Goal: Task Accomplishment & Management: Manage account settings

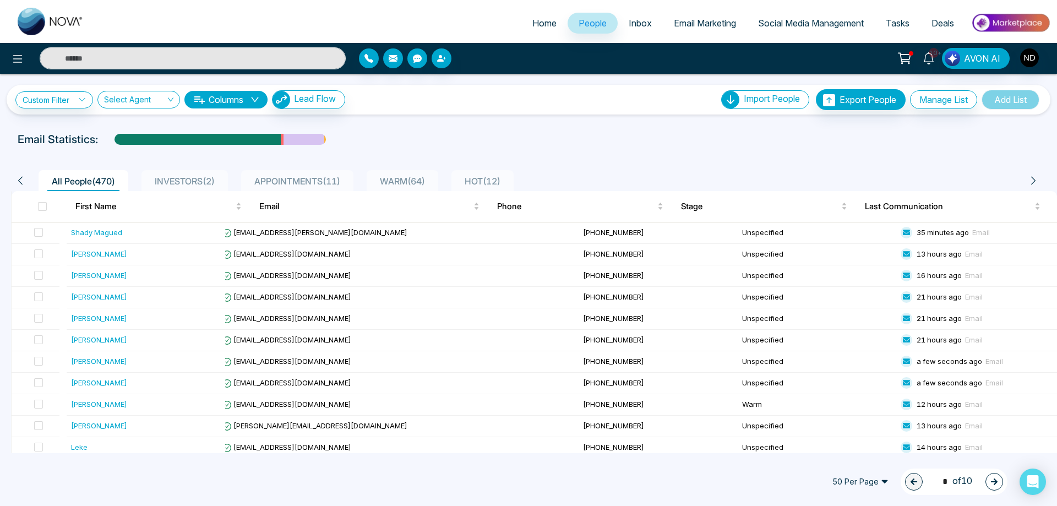
click at [198, 58] on input "text" at bounding box center [193, 58] width 306 height 22
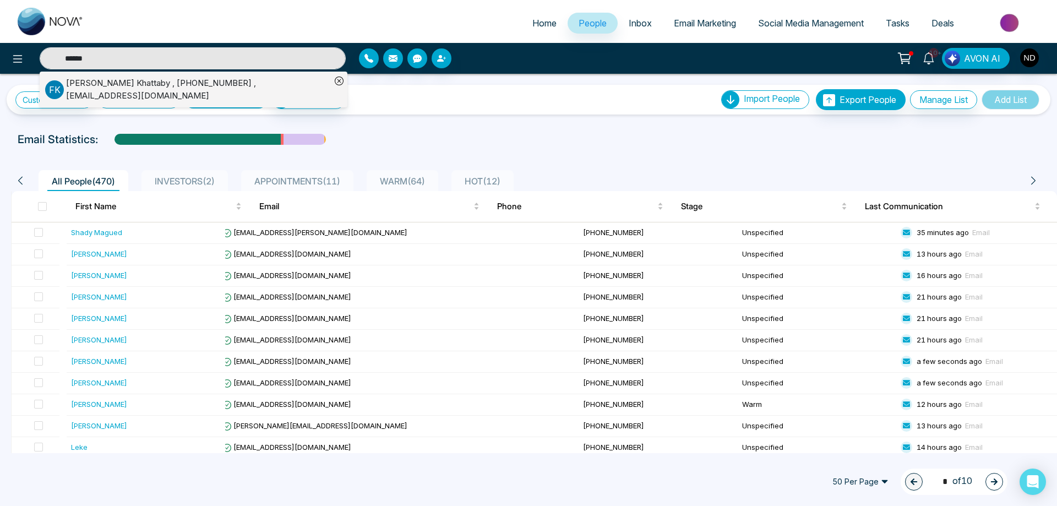
type input "******"
click at [132, 95] on div "[PERSON_NAME] , [PHONE_NUMBER] , [EMAIL_ADDRESS][DOMAIN_NAME]" at bounding box center [188, 89] width 286 height 25
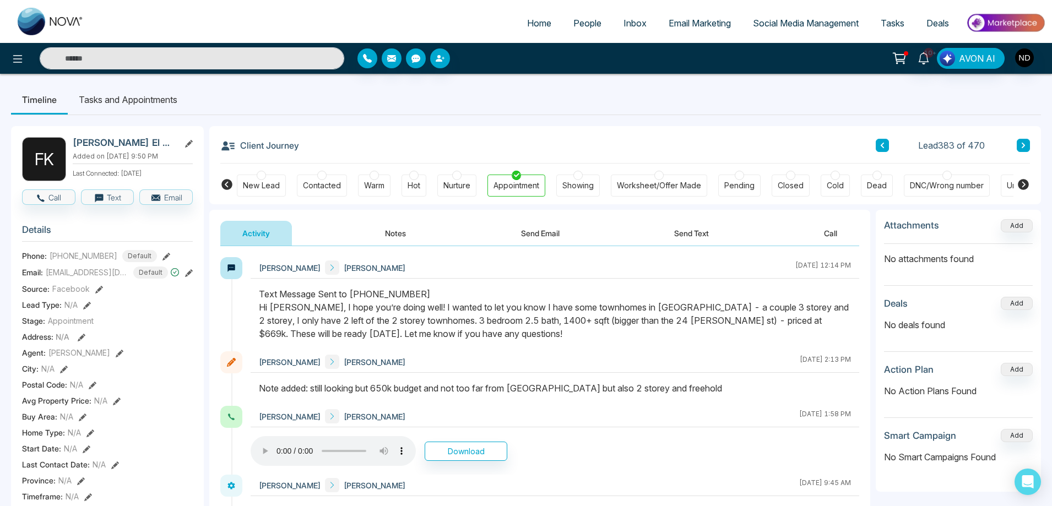
click at [384, 232] on button "Notes" at bounding box center [395, 233] width 65 height 25
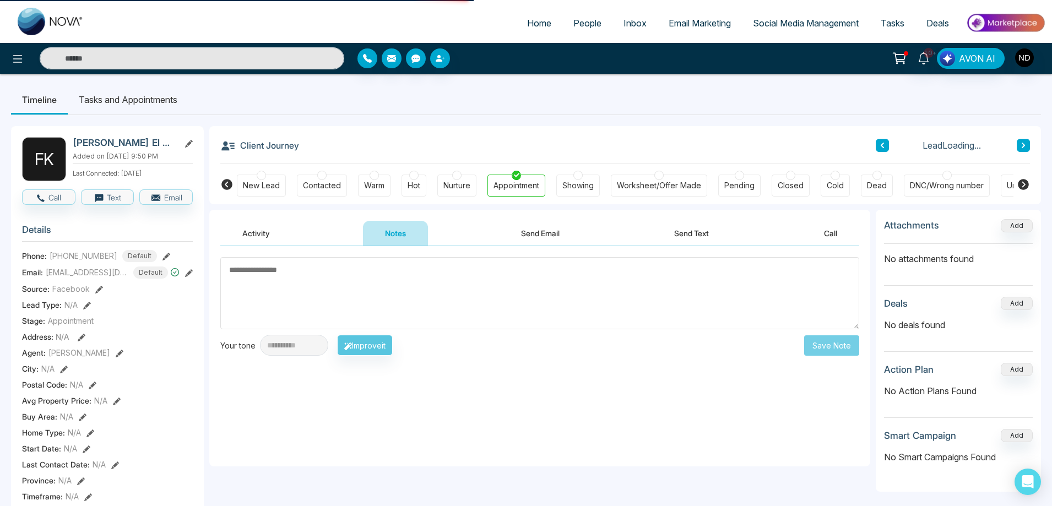
click at [399, 281] on textarea at bounding box center [539, 293] width 639 height 72
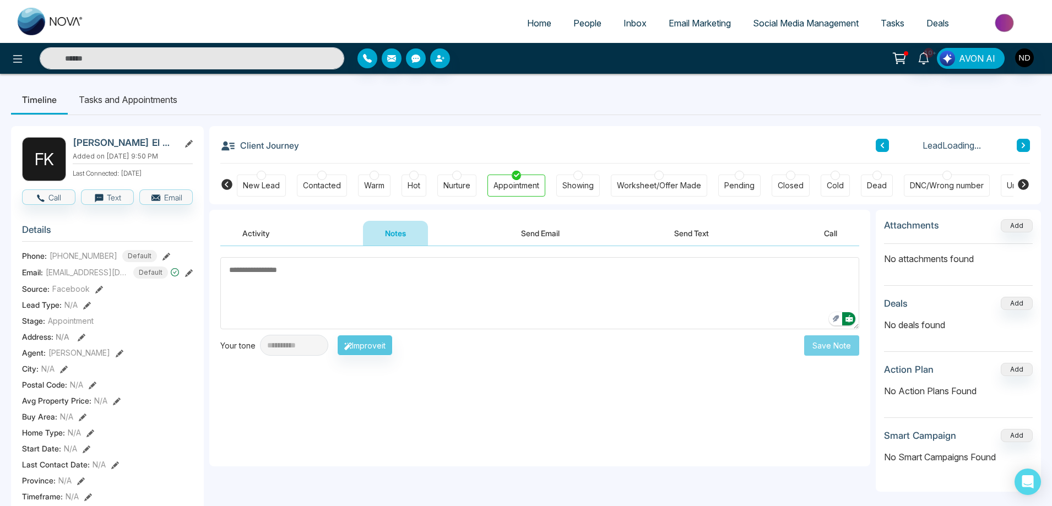
click at [399, 281] on textarea at bounding box center [539, 293] width 639 height 72
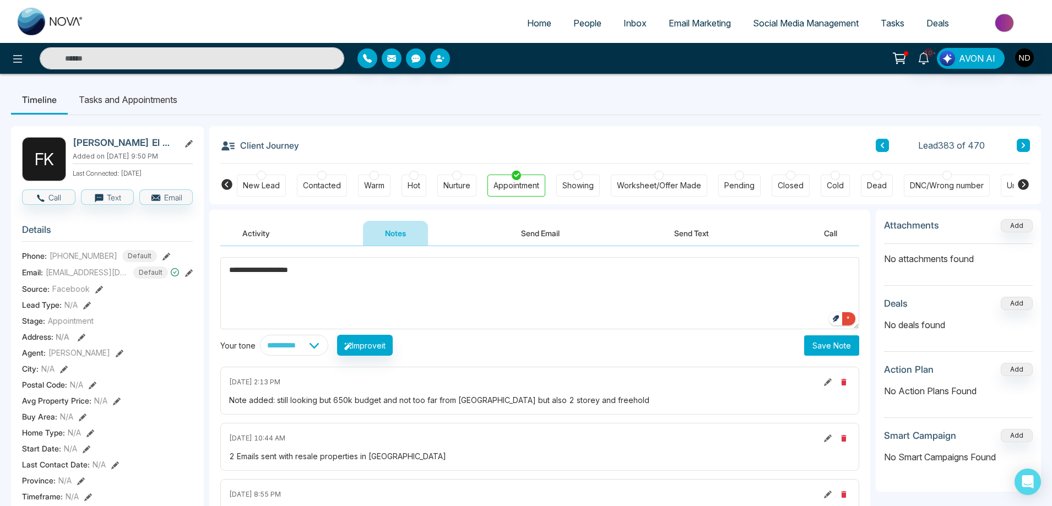
type textarea "**********"
click at [823, 344] on button "Save Note" at bounding box center [831, 345] width 55 height 20
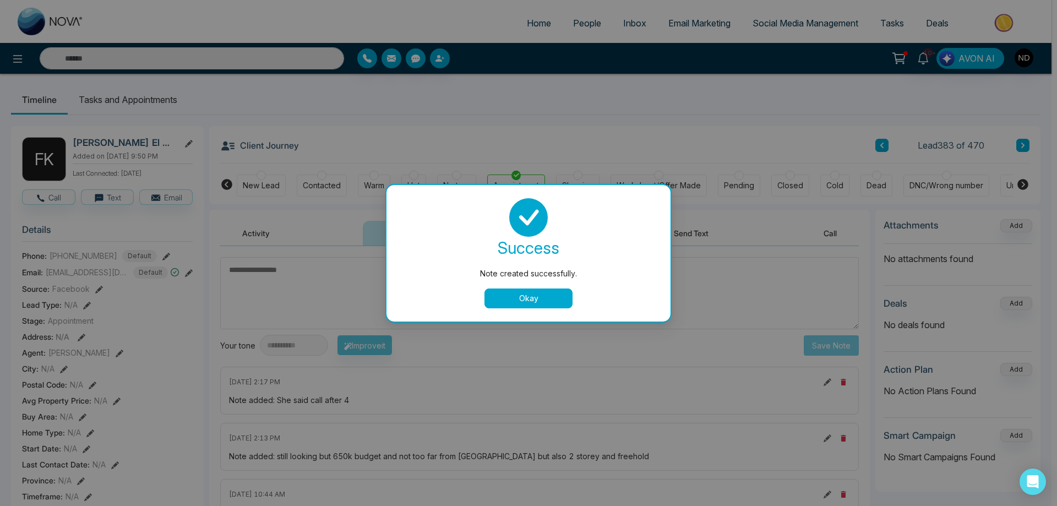
click at [558, 289] on button "Okay" at bounding box center [529, 299] width 88 height 20
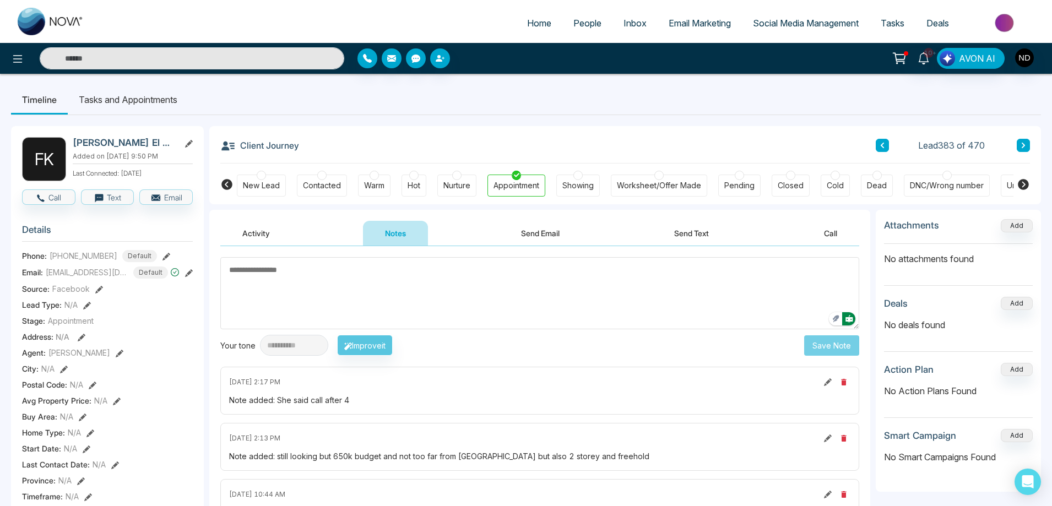
click at [524, 303] on textarea at bounding box center [539, 293] width 639 height 72
click at [557, 282] on textarea "To enrich screen reader interactions, please activate Accessibility in Grammarl…" at bounding box center [539, 293] width 639 height 72
click at [135, 59] on input "text" at bounding box center [192, 58] width 305 height 22
type input "******"
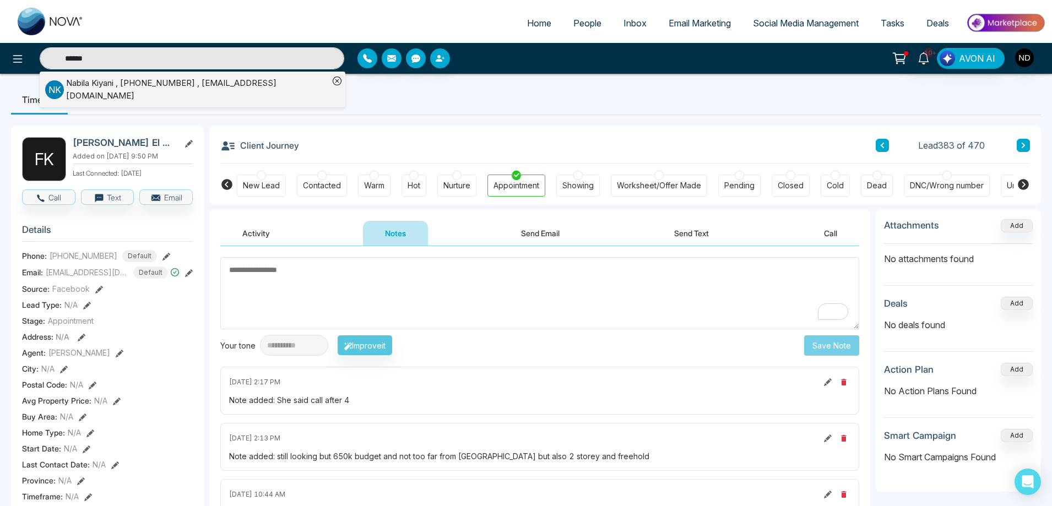
click at [137, 79] on div "N K [PERSON_NAME] , [PHONE_NUMBER] , [EMAIL_ADDRESS][DOMAIN_NAME]" at bounding box center [187, 89] width 284 height 25
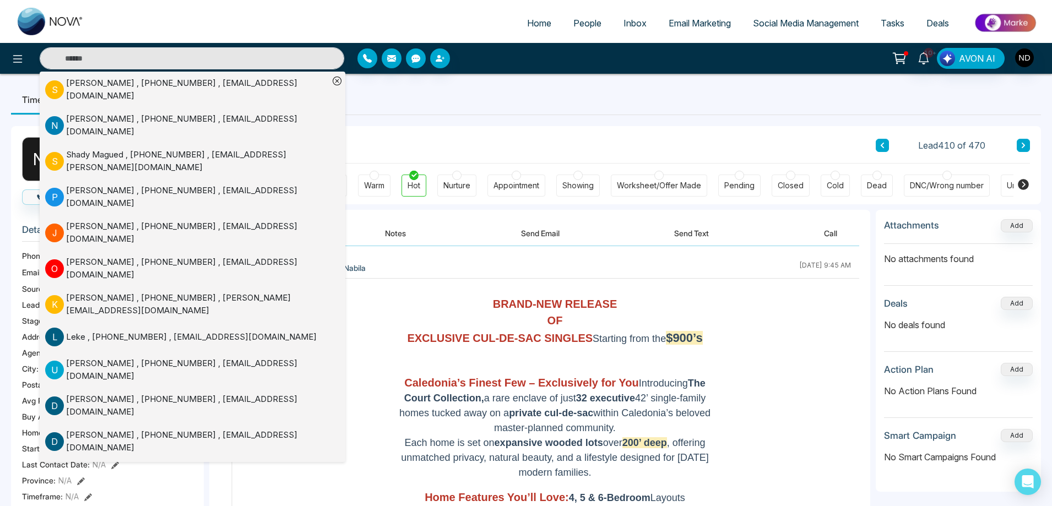
click at [591, 139] on div "Client Journey Lead 410 of 470" at bounding box center [624, 144] width 809 height 37
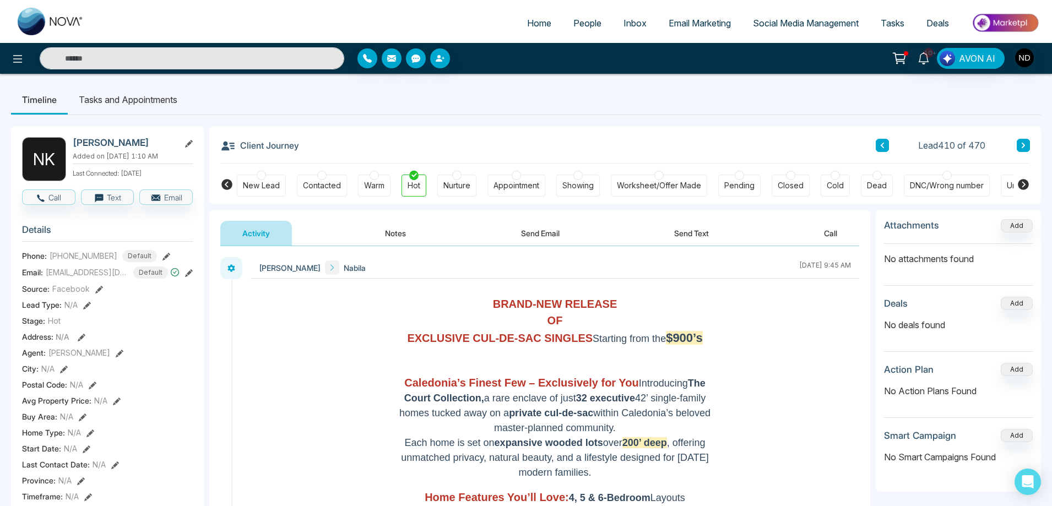
click at [387, 226] on button "Notes" at bounding box center [395, 233] width 65 height 25
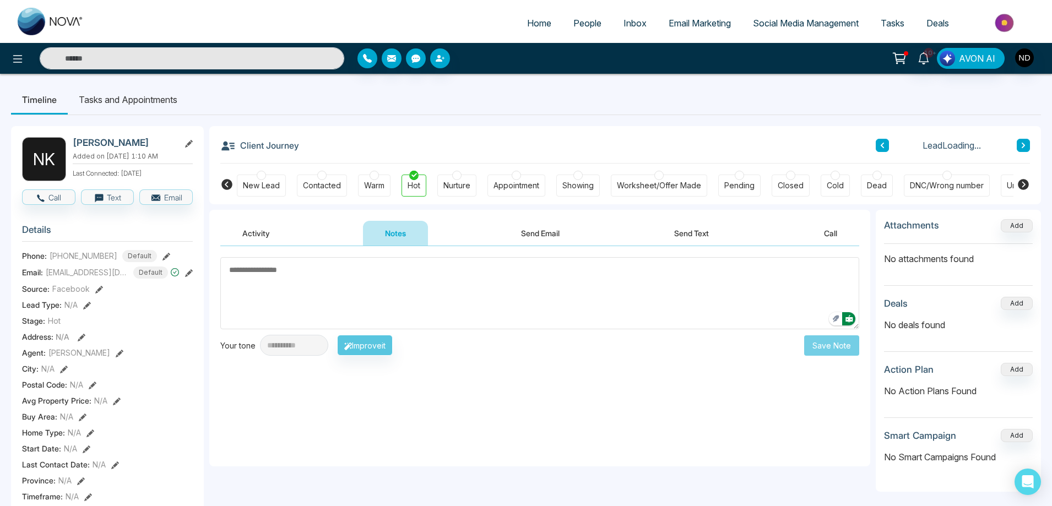
click at [544, 294] on textarea at bounding box center [539, 293] width 639 height 72
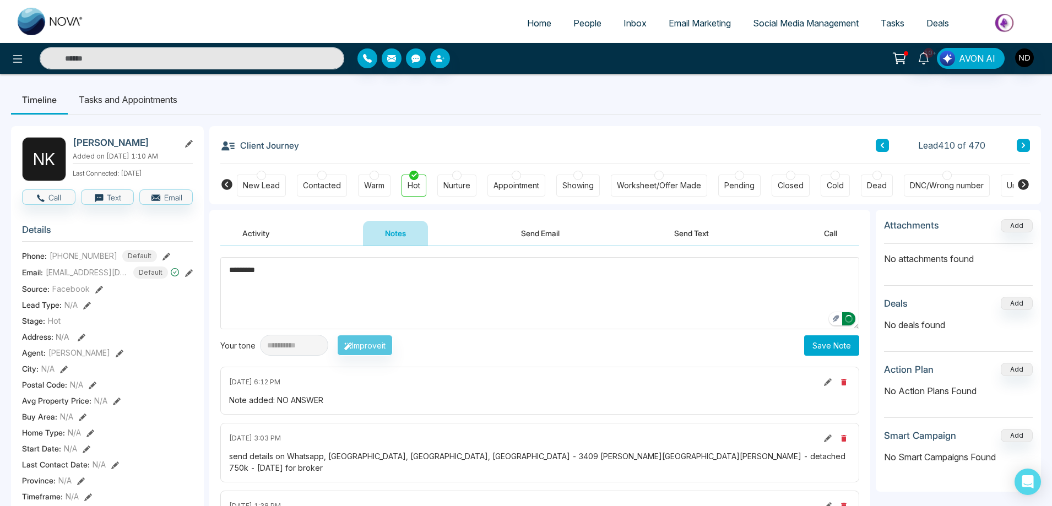
type textarea "*********"
click at [847, 347] on button "Save Note" at bounding box center [831, 345] width 55 height 20
click at [619, 283] on textarea "*********" at bounding box center [539, 293] width 639 height 72
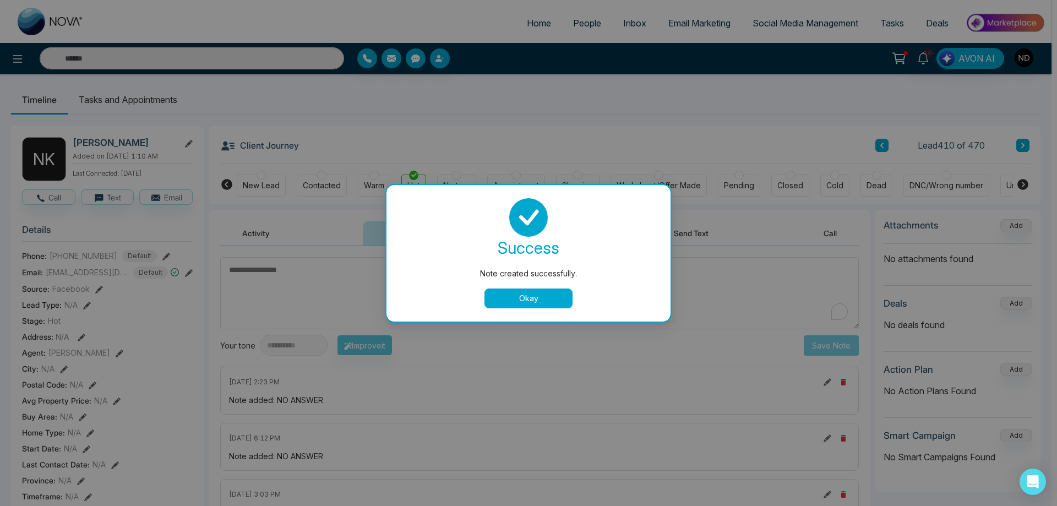
click at [523, 302] on button "Okay" at bounding box center [529, 299] width 88 height 20
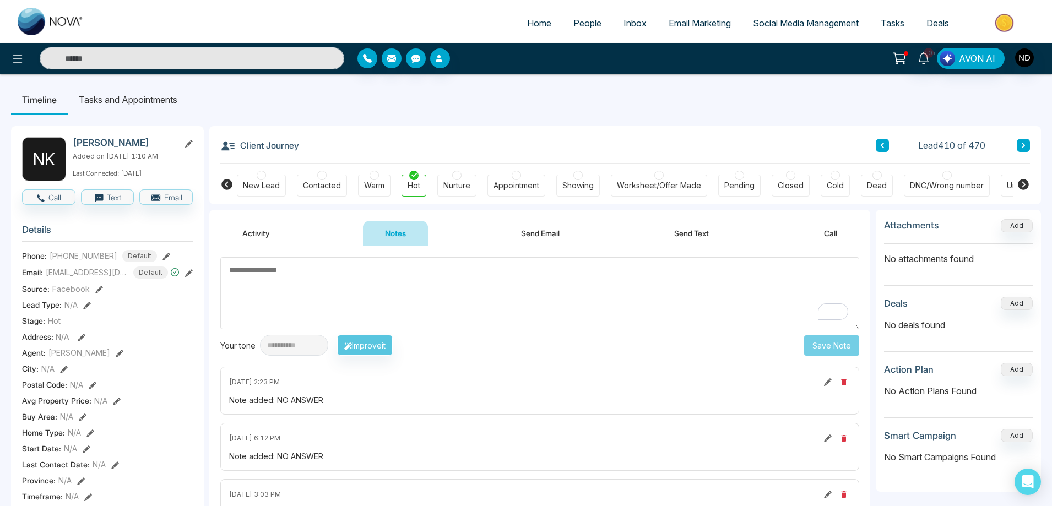
click at [573, 25] on span "People" at bounding box center [587, 23] width 28 height 11
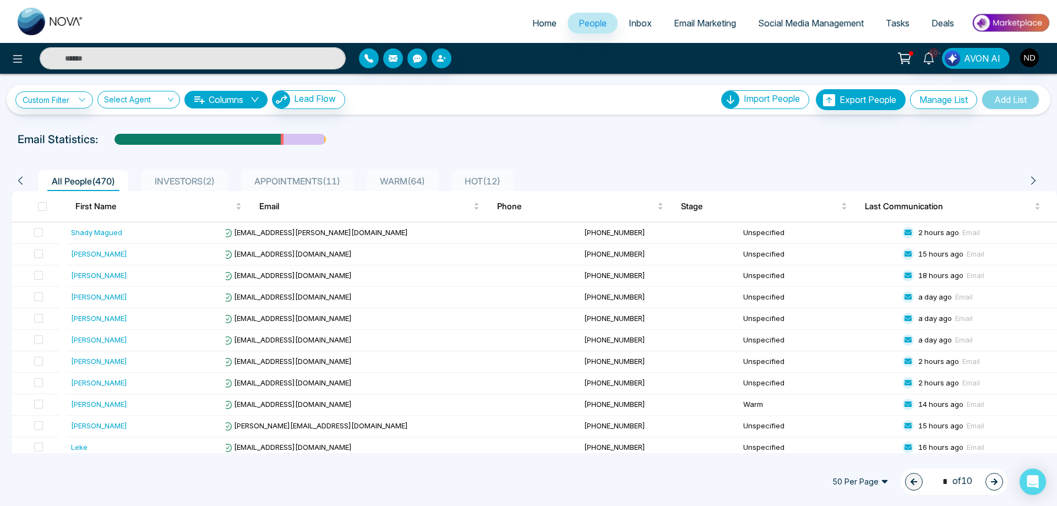
click at [496, 180] on span "HOT ( 12 )" at bounding box center [482, 181] width 45 height 11
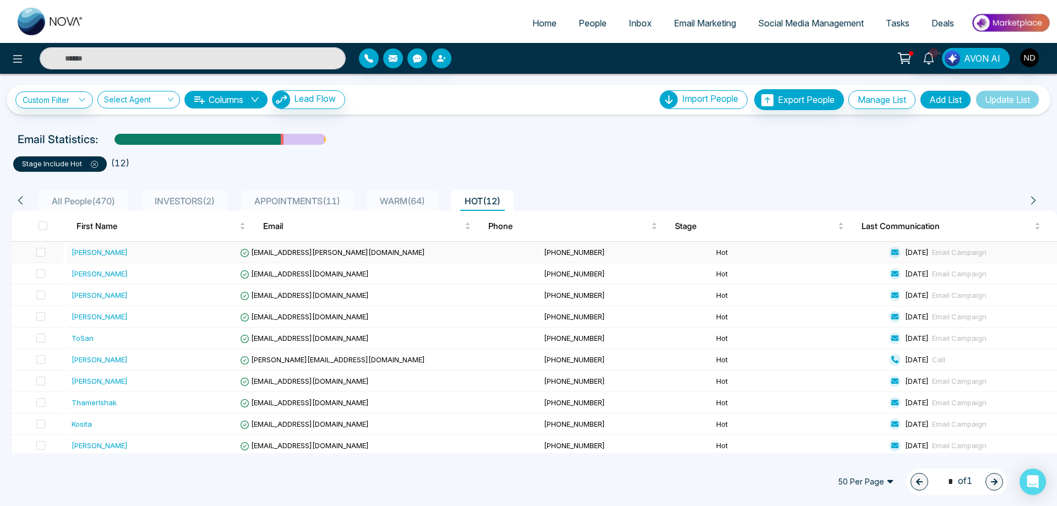
click at [103, 252] on div "[PERSON_NAME]" at bounding box center [100, 252] width 56 height 11
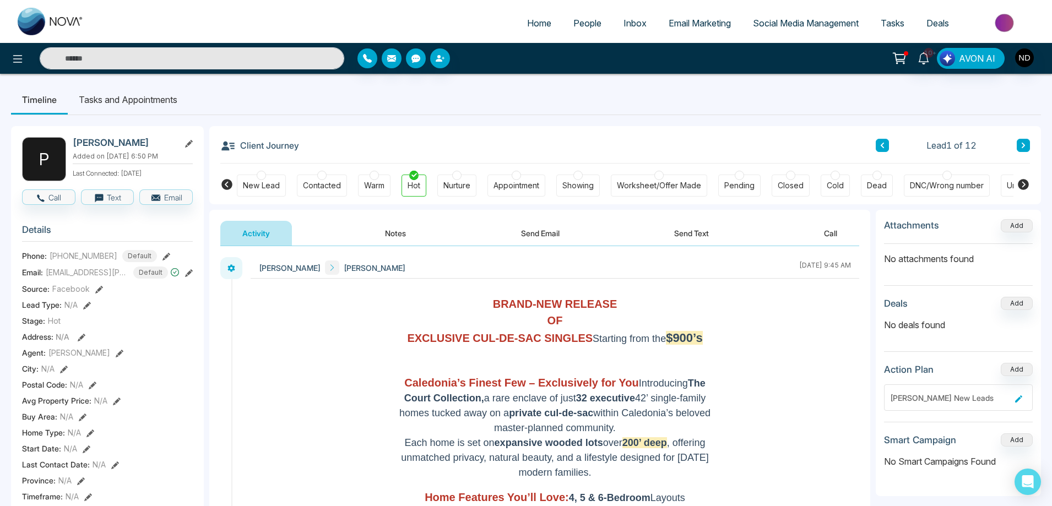
click at [1020, 143] on icon at bounding box center [1023, 145] width 6 height 7
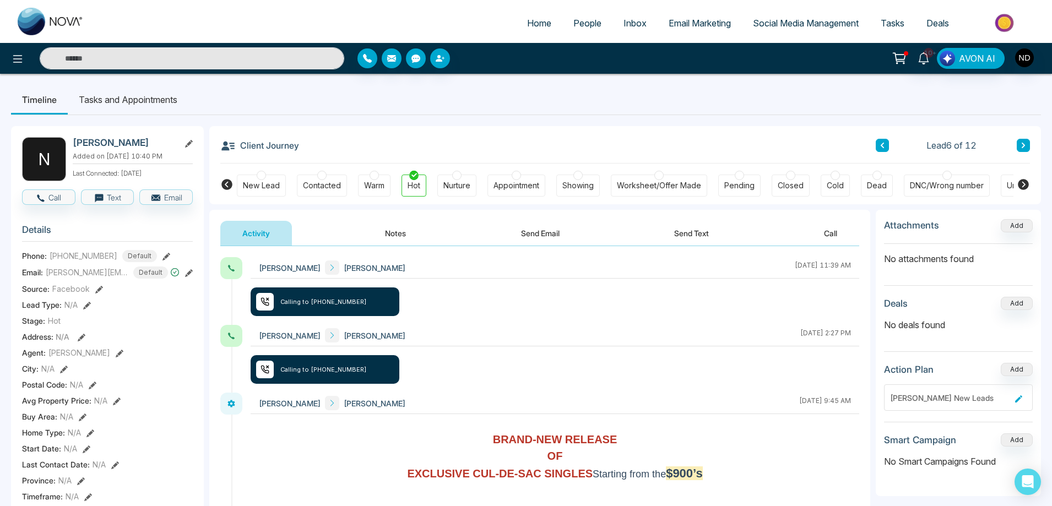
click at [1020, 143] on icon at bounding box center [1023, 145] width 6 height 7
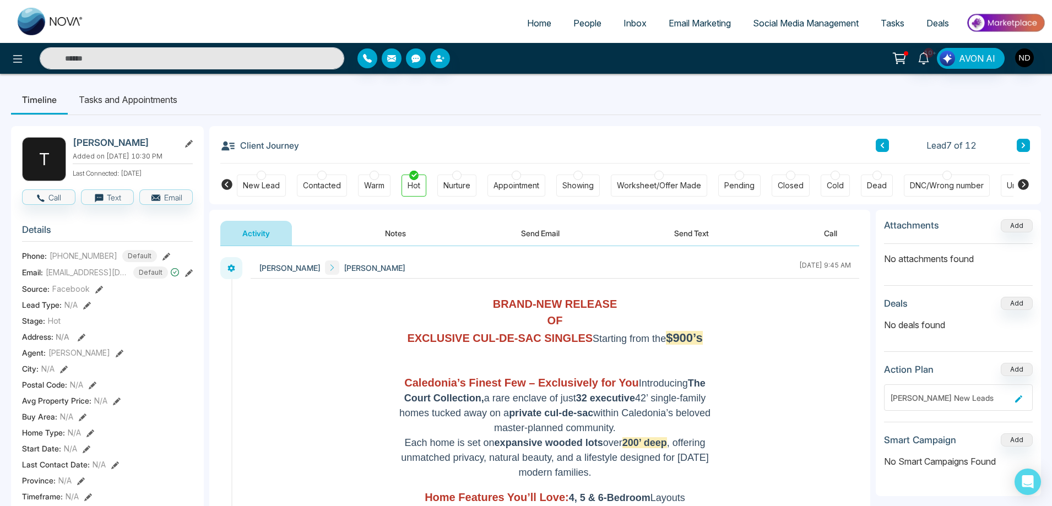
click at [881, 149] on icon at bounding box center [882, 145] width 6 height 7
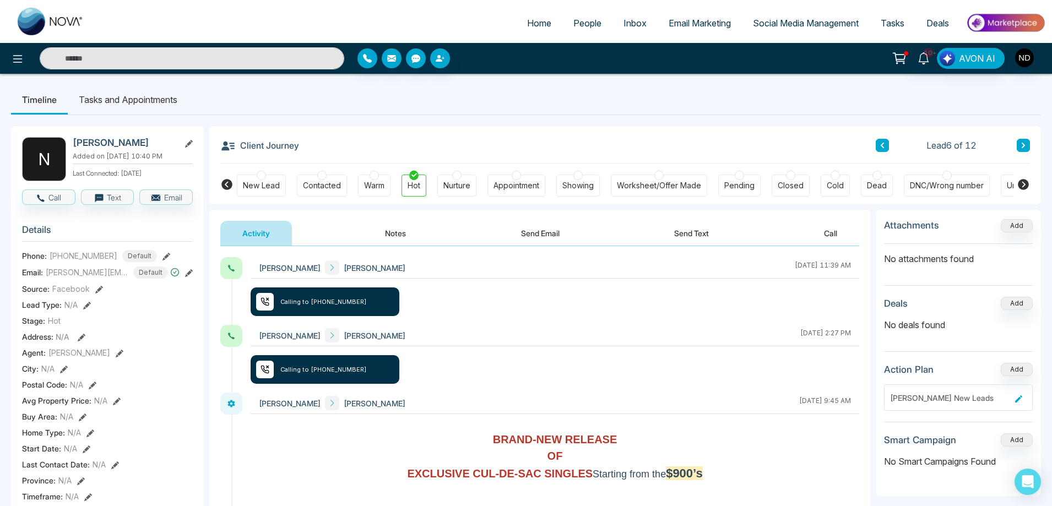
click at [692, 107] on ul "Timeline Tasks and Appointments" at bounding box center [526, 100] width 1030 height 30
click at [1021, 145] on icon at bounding box center [1023, 145] width 6 height 7
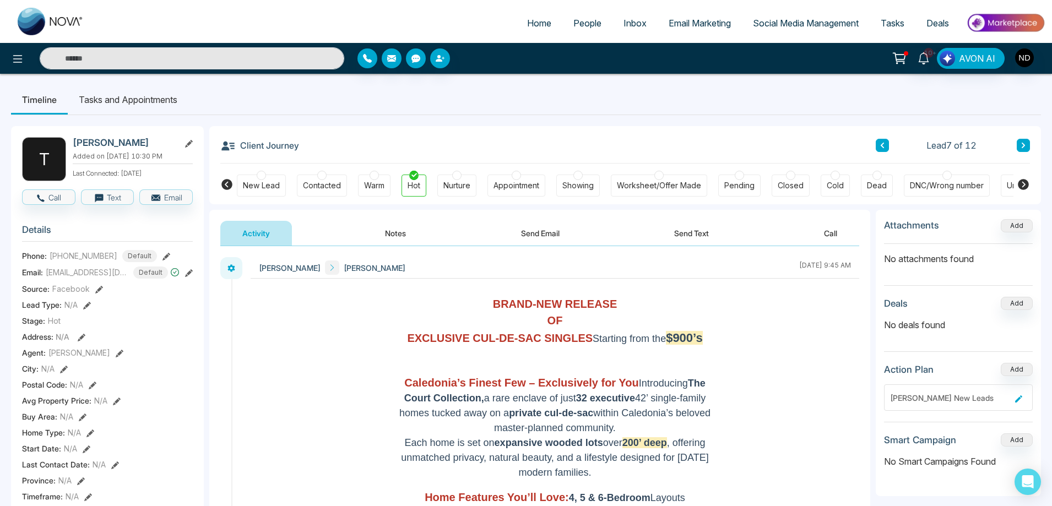
click at [1023, 184] on icon at bounding box center [1023, 184] width 11 height 11
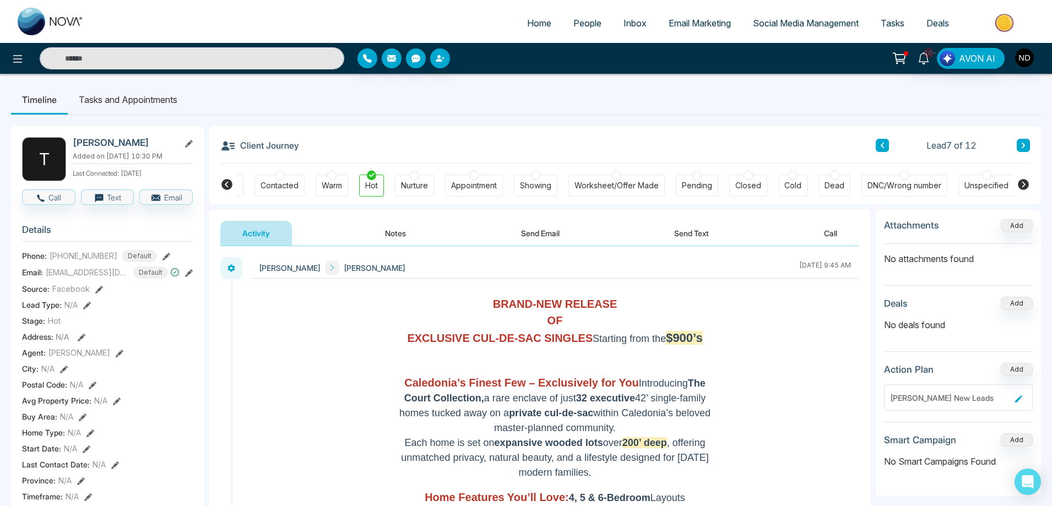
click at [1024, 144] on icon at bounding box center [1022, 146] width 3 height 6
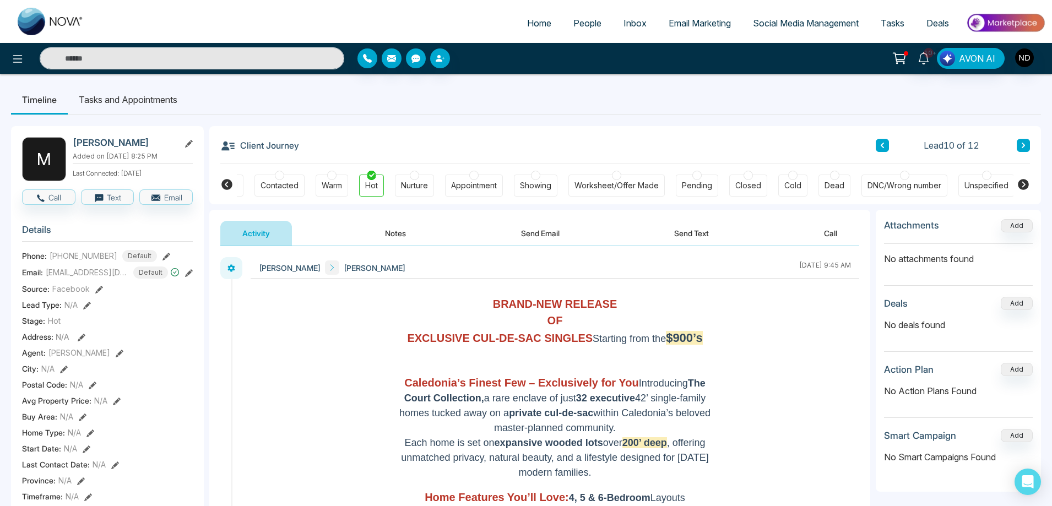
click at [1024, 144] on icon at bounding box center [1022, 146] width 3 height 6
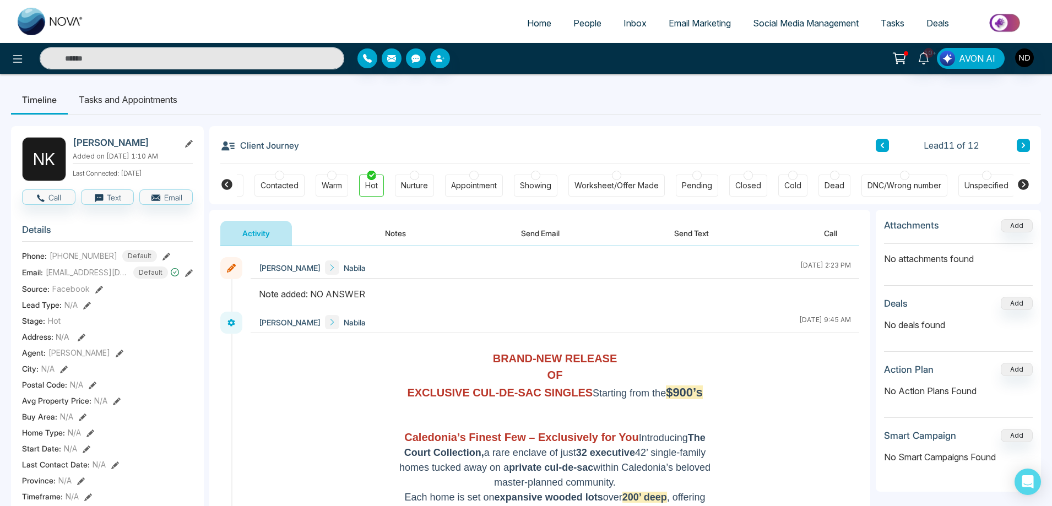
click at [1024, 144] on icon at bounding box center [1022, 146] width 3 height 6
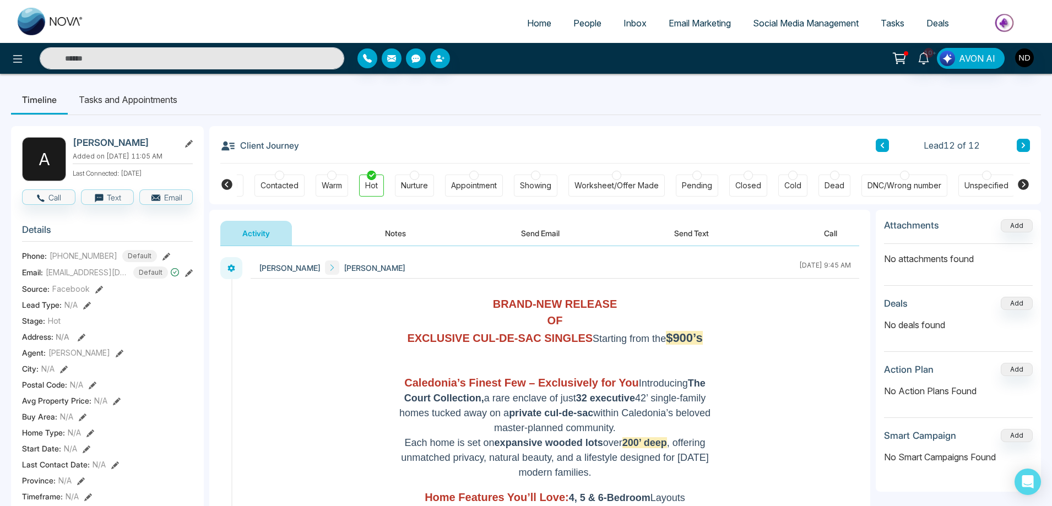
click at [444, 113] on ul "Timeline Tasks and Appointments" at bounding box center [526, 100] width 1030 height 30
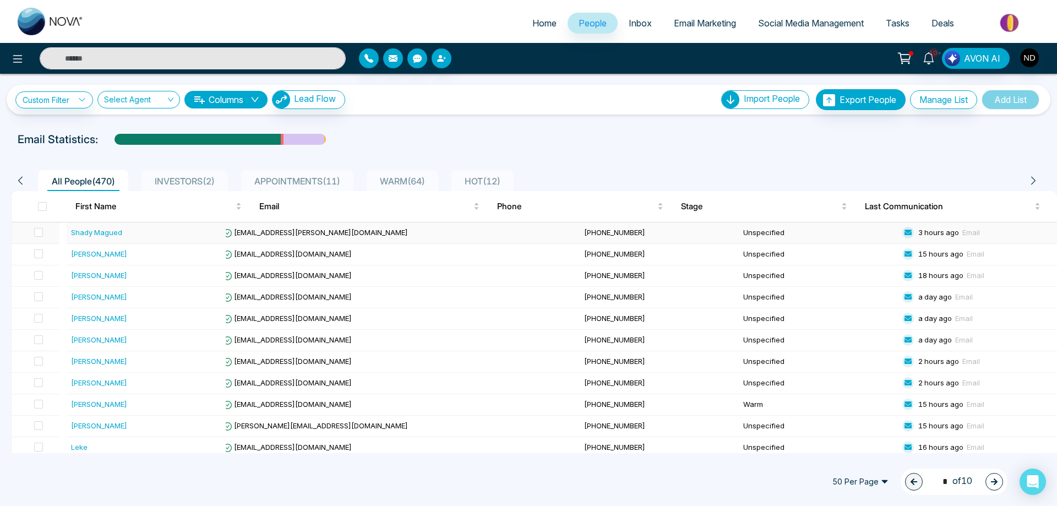
click at [95, 235] on div "Shady Magued" at bounding box center [96, 232] width 51 height 11
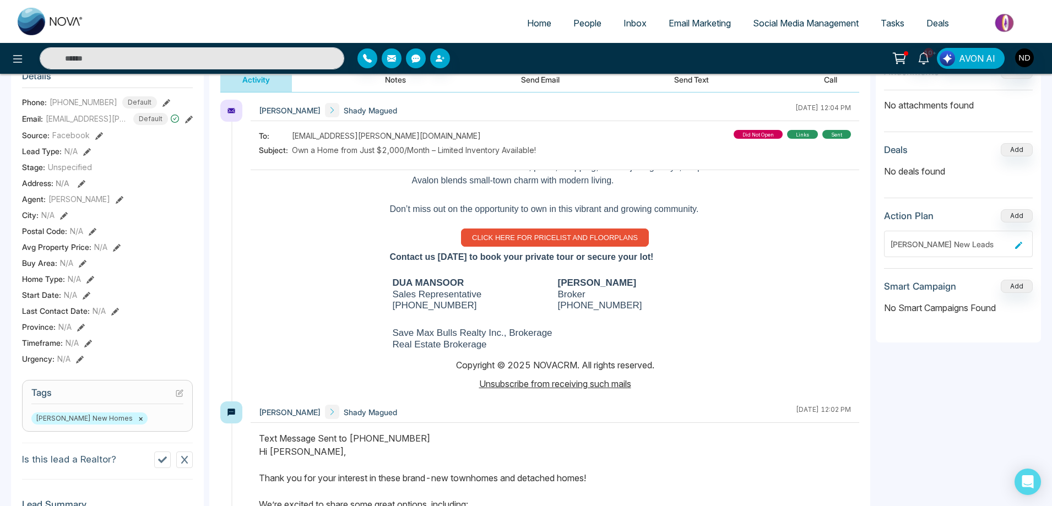
scroll to position [385, 0]
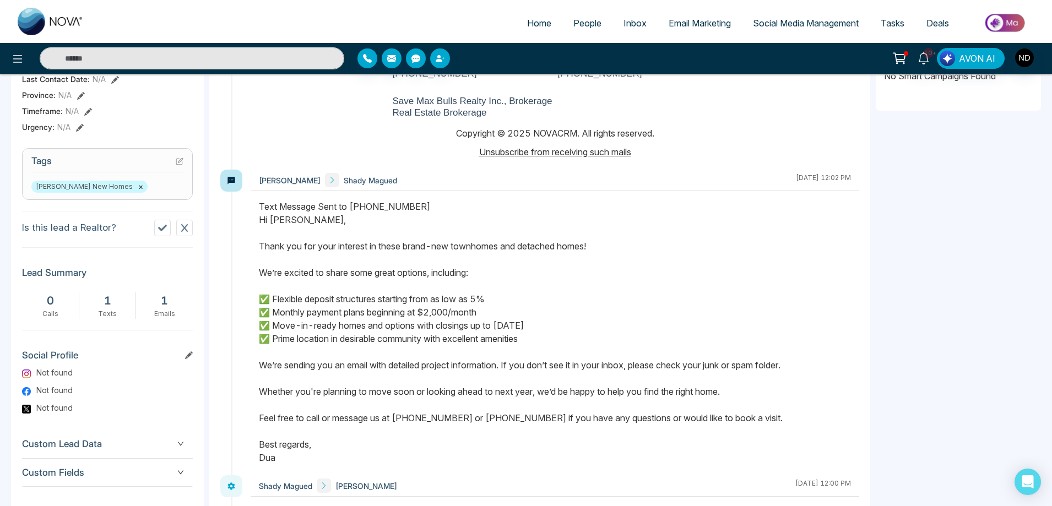
drag, startPoint x: 320, startPoint y: 448, endPoint x: 259, endPoint y: 224, distance: 233.0
click at [259, 224] on div "Text Message Sent to +16479948127 Hi Shady Magued, Thank you for your interest …" at bounding box center [555, 332] width 592 height 264
